Goal: Information Seeking & Learning: Learn about a topic

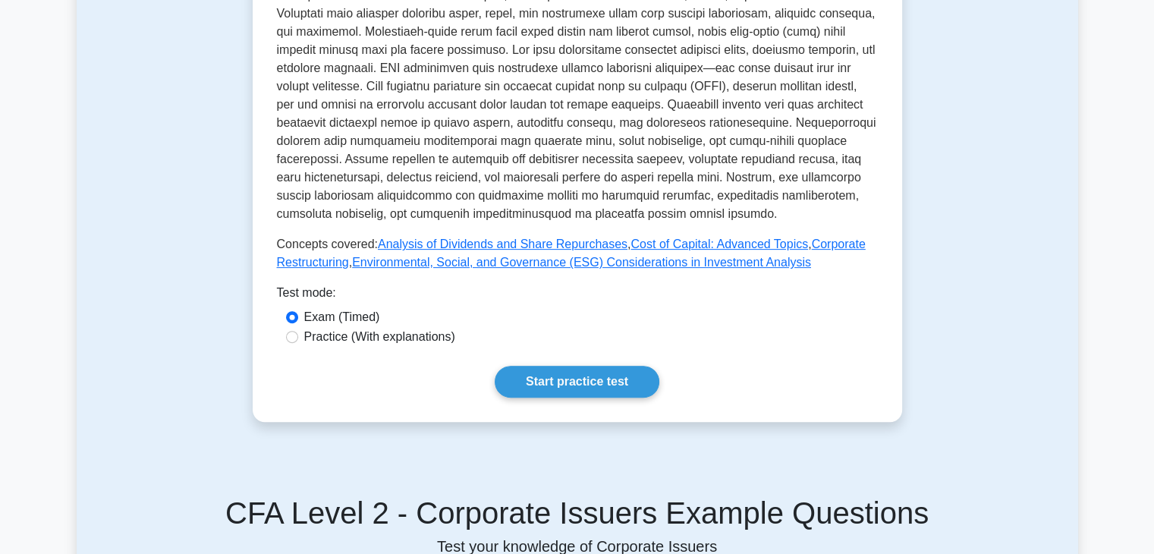
scroll to position [531, 0]
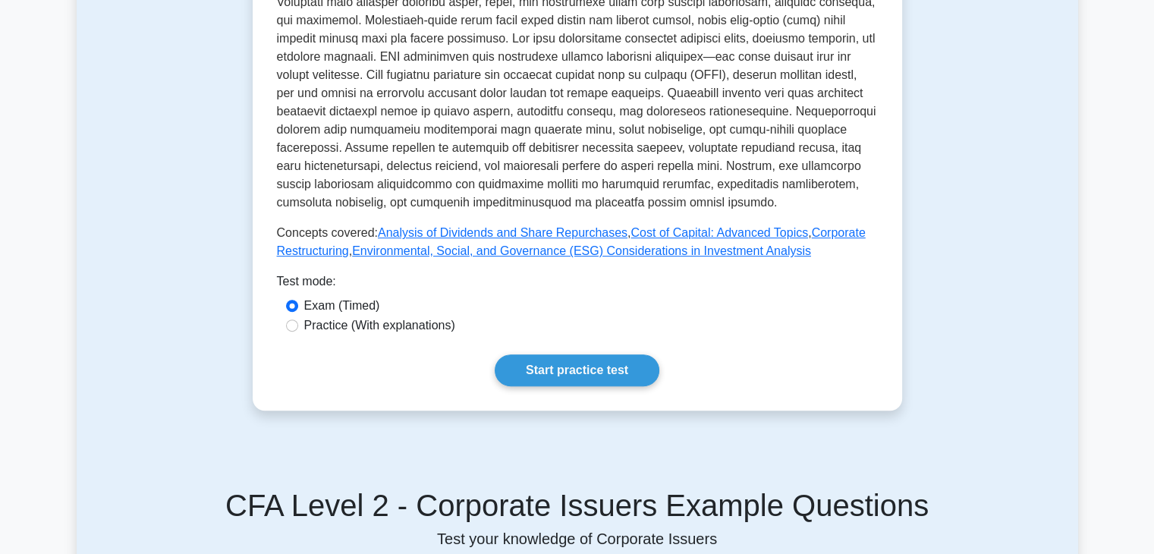
click at [304, 317] on label "Practice (With explanations)" at bounding box center [379, 326] width 151 height 18
click at [298, 320] on input "Practice (With explanations)" at bounding box center [292, 326] width 12 height 12
radio input "true"
click at [519, 354] on link "Start practice test" at bounding box center [577, 370] width 165 height 32
click at [359, 297] on label "Exam (Timed)" at bounding box center [342, 306] width 76 height 18
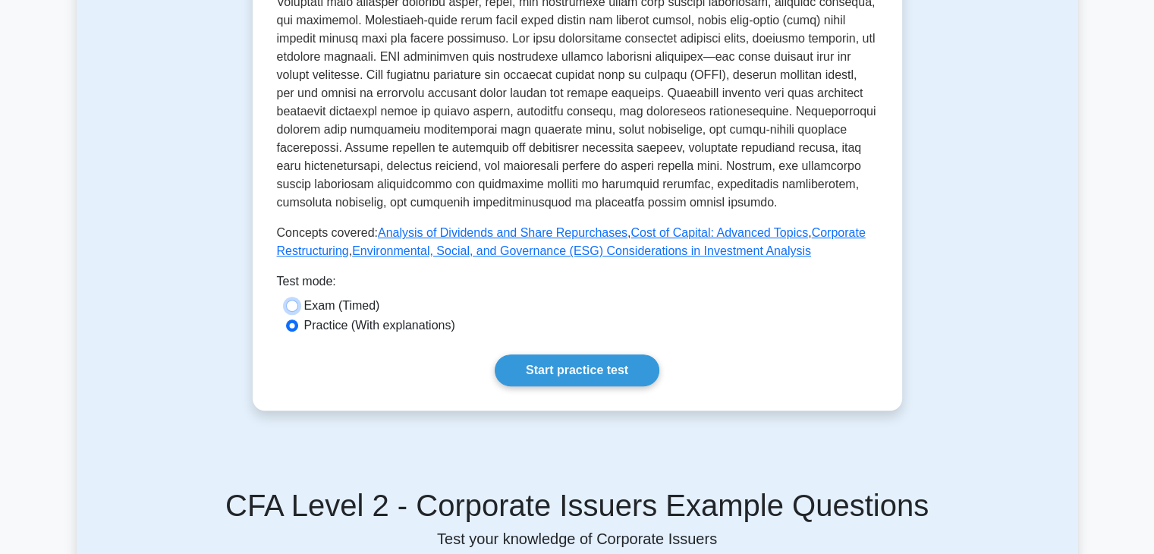
click at [298, 300] on input "Exam (Timed)" at bounding box center [292, 306] width 12 height 12
radio input "true"
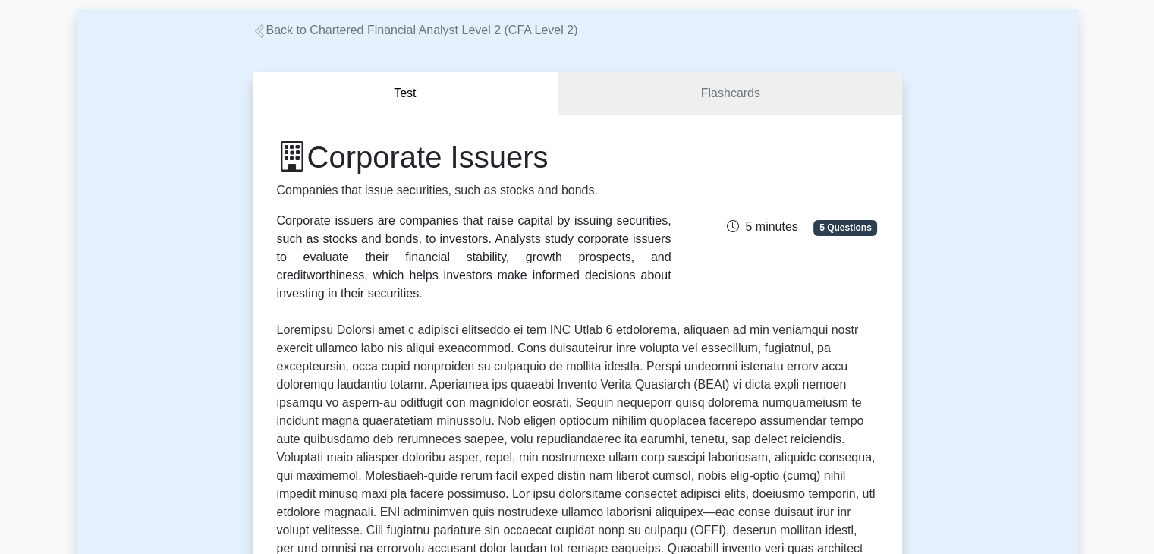
scroll to position [0, 0]
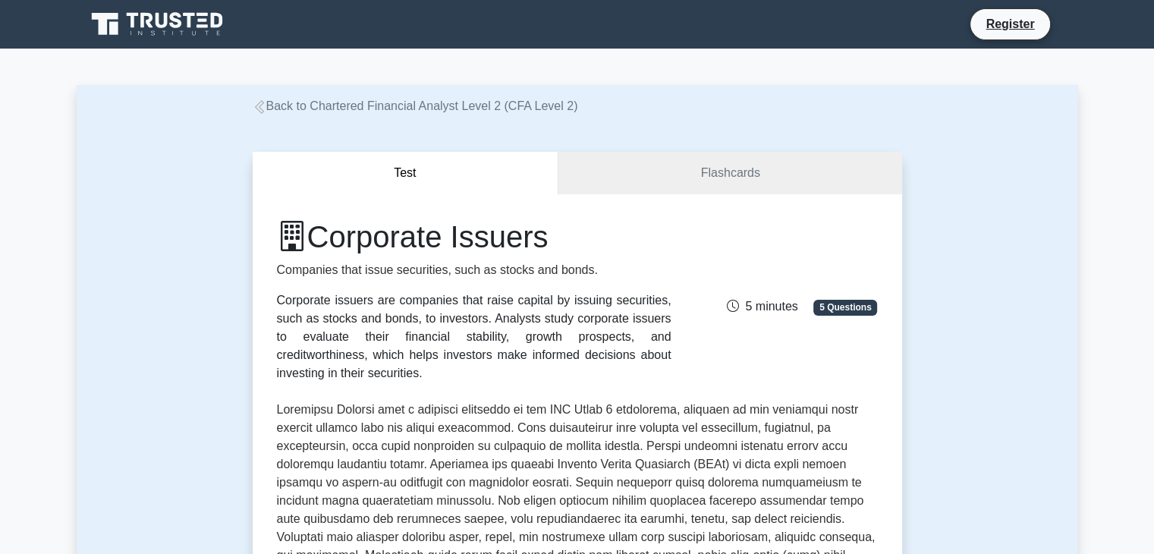
click at [261, 109] on icon at bounding box center [260, 107] width 14 height 14
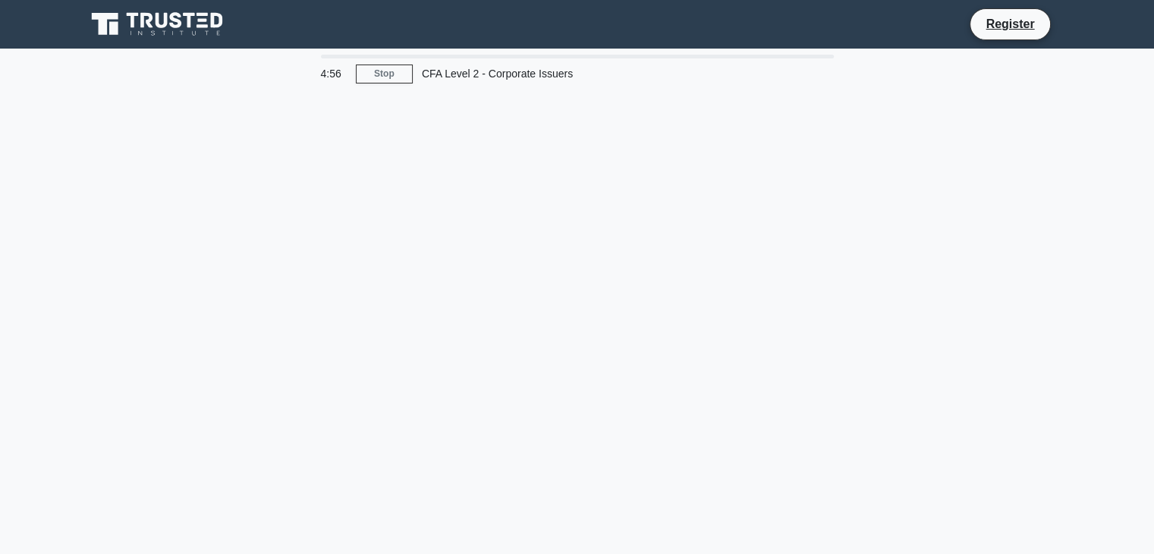
click at [446, 67] on div "CFA Level 2 - Corporate Issuers" at bounding box center [517, 73] width 209 height 30
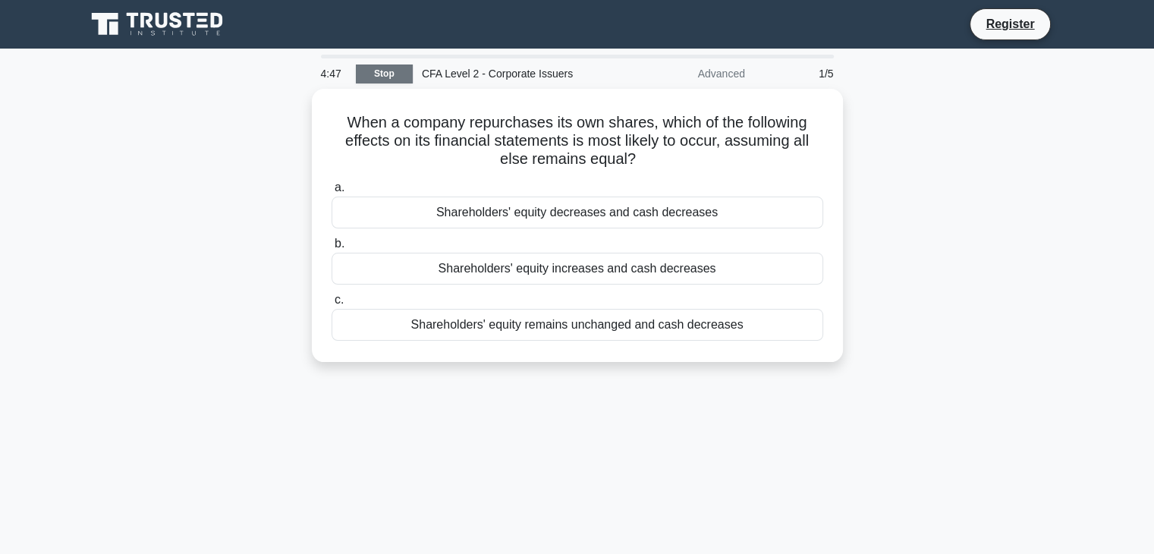
click at [397, 74] on link "Stop" at bounding box center [384, 74] width 57 height 19
